Goal: Task Accomplishment & Management: Complete application form

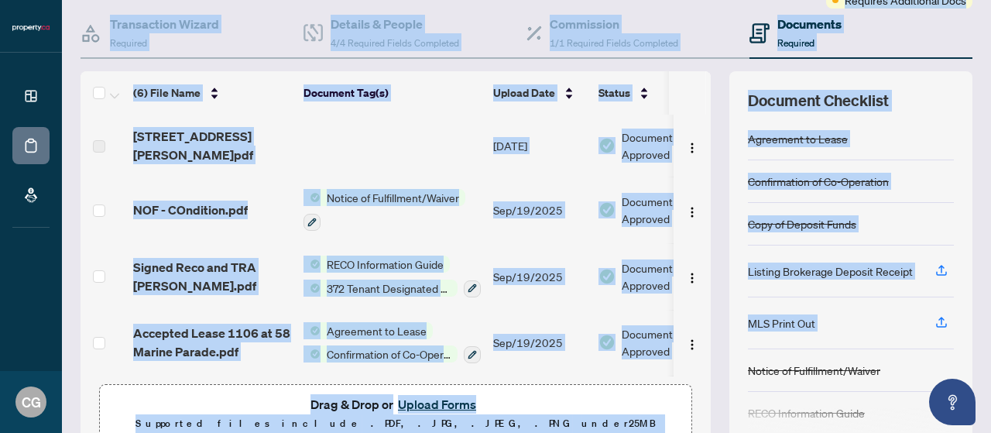
drag, startPoint x: 910, startPoint y: 252, endPoint x: 857, endPoint y: 3, distance: 253.9
click at [857, 3] on div "Ticket #: 10929 [STREET_ADDRESS] Status: Trade Number Generated - Pending Infor…" at bounding box center [526, 179] width 904 height 542
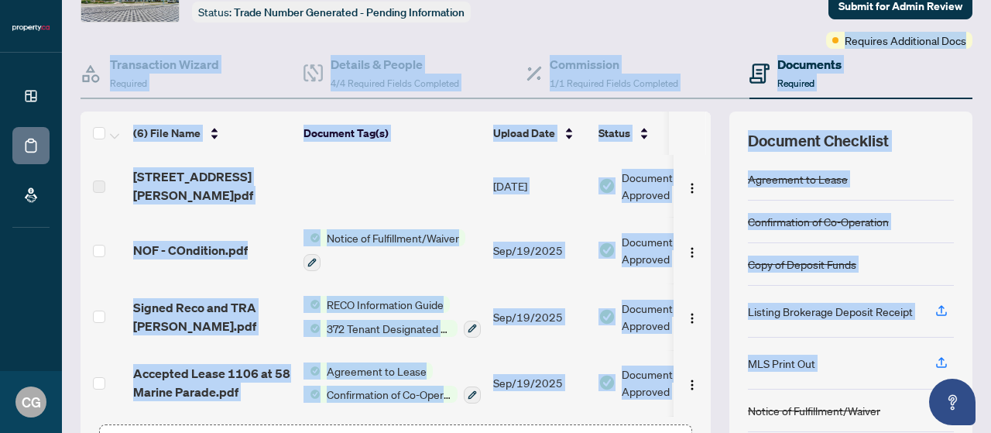
click at [410, 202] on td at bounding box center [392, 186] width 190 height 62
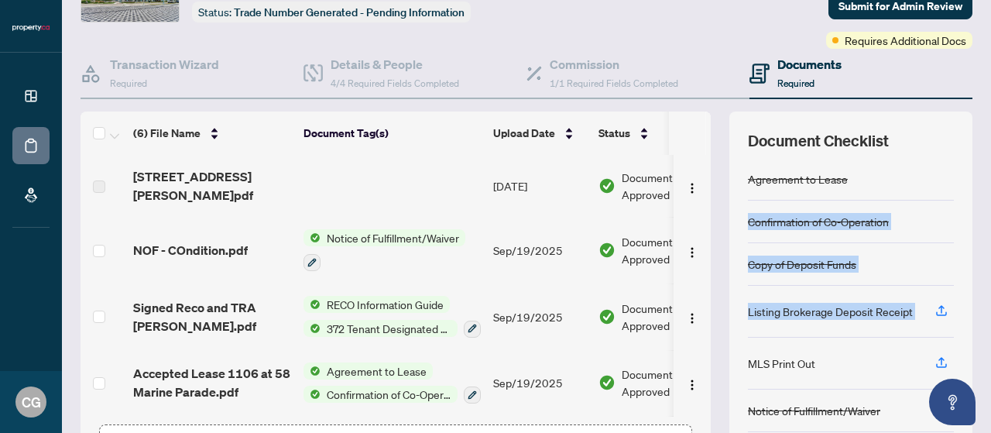
drag, startPoint x: 976, startPoint y: 163, endPoint x: 965, endPoint y: 236, distance: 73.5
click at [990, 316] on main "Deal Processing / View Transaction Transaction saved [DATE] Ticket #: 10929 [ST…" at bounding box center [526, 216] width 929 height 433
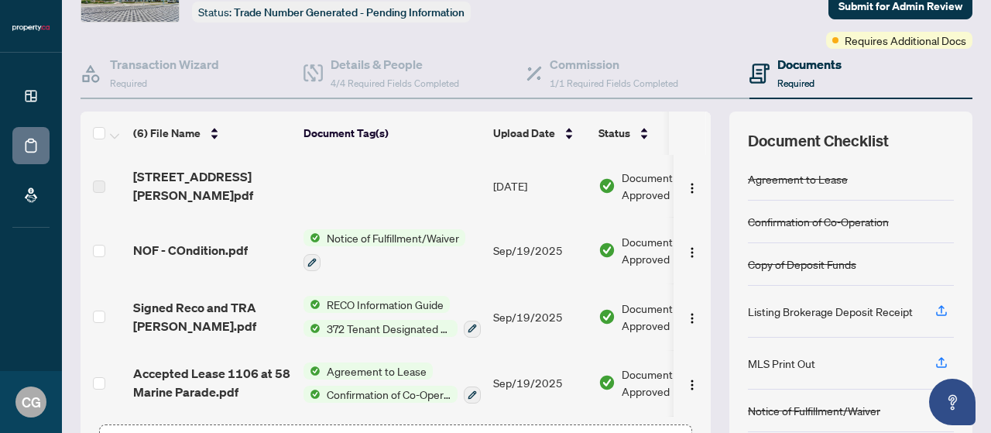
click at [968, 83] on main "Deal Processing / View Transaction Transaction saved [DATE] Ticket #: 10929 [ST…" at bounding box center [526, 216] width 929 height 433
drag, startPoint x: 978, startPoint y: 87, endPoint x: 990, endPoint y: 233, distance: 146.0
click at [990, 233] on main "Deal Processing / View Transaction Transaction saved [DATE] Ticket #: 10929 [ST…" at bounding box center [526, 216] width 929 height 433
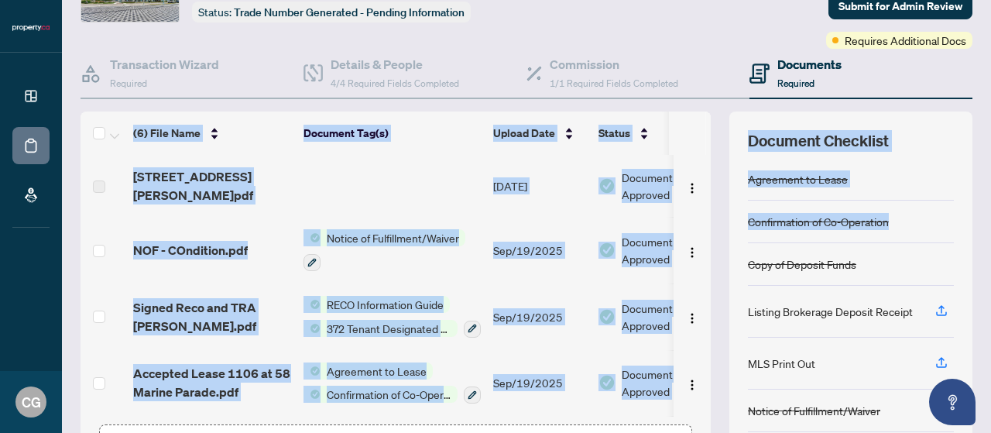
scroll to position [213, 0]
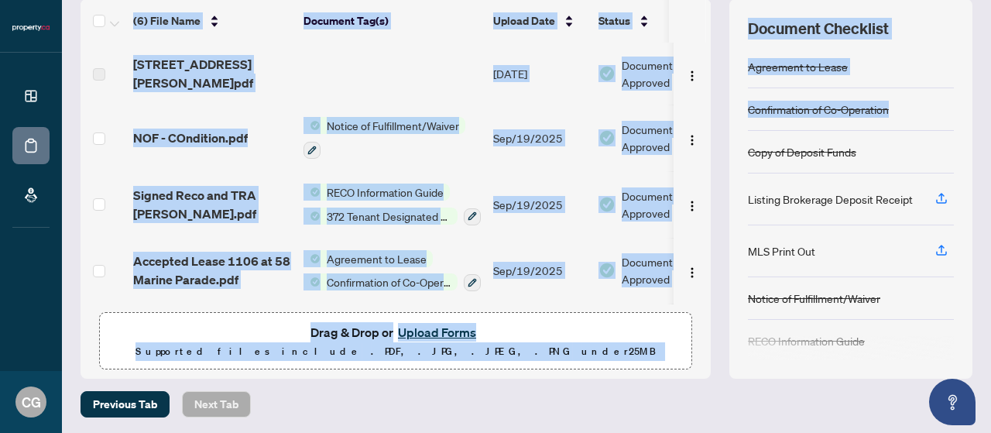
click at [432, 328] on button "Upload Forms" at bounding box center [436, 332] width 87 height 20
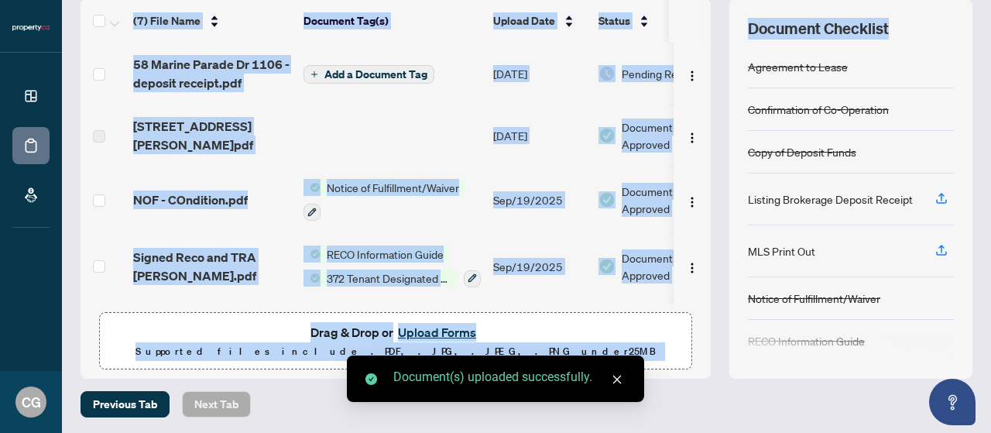
click at [406, 69] on span "Add a Document Tag" at bounding box center [375, 74] width 103 height 11
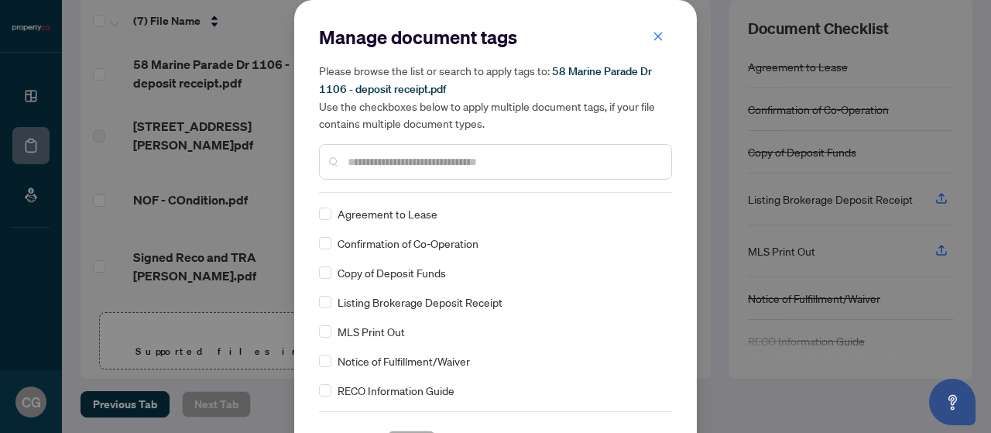
drag, startPoint x: 660, startPoint y: 211, endPoint x: 662, endPoint y: 224, distance: 12.5
click at [662, 224] on div "Agreement to Lease Confirmation of Co-Operation Copy of Deposit Funds Listing B…" at bounding box center [495, 301] width 353 height 193
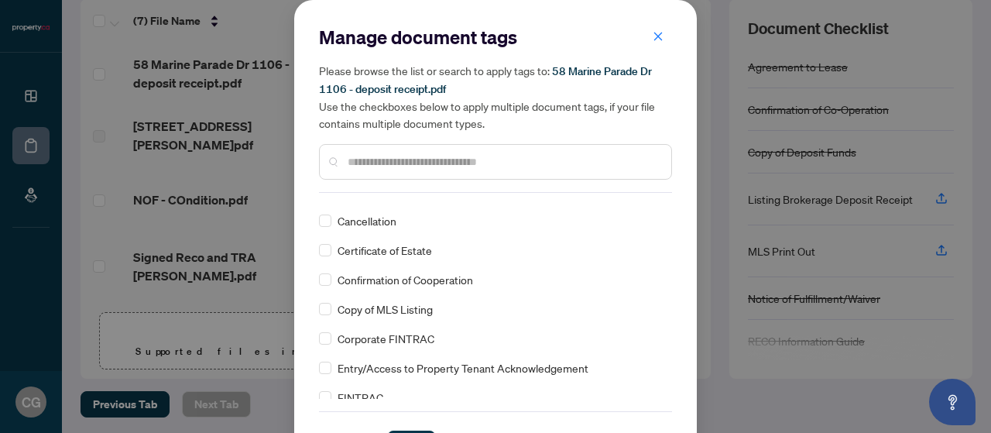
scroll to position [0, 0]
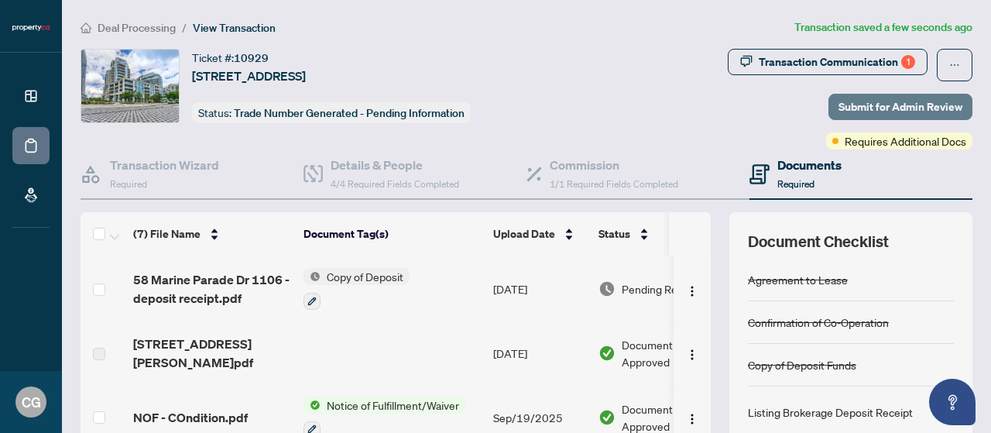
click at [898, 95] on span "Submit for Admin Review" at bounding box center [900, 106] width 124 height 25
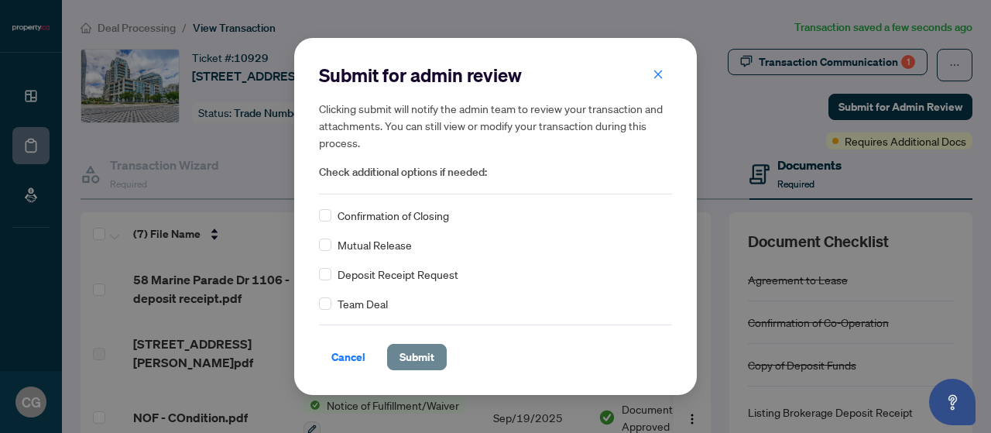
click at [429, 349] on span "Submit" at bounding box center [416, 356] width 35 height 25
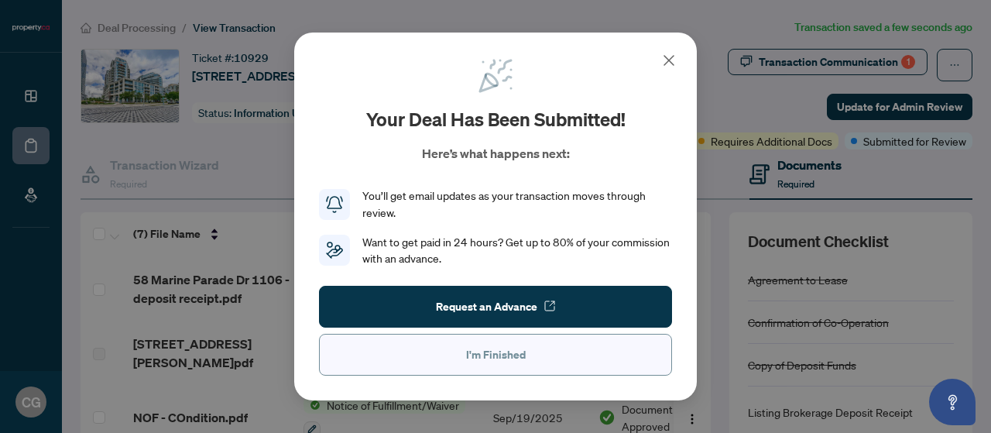
click at [481, 358] on span "I'm Finished" at bounding box center [496, 354] width 60 height 25
